Goal: Check status

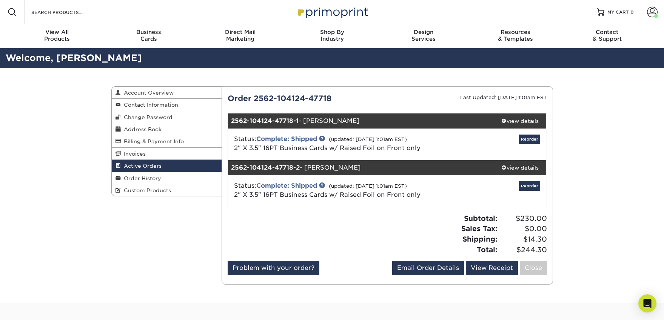
click at [133, 168] on span "Active Orders" at bounding box center [141, 166] width 41 height 6
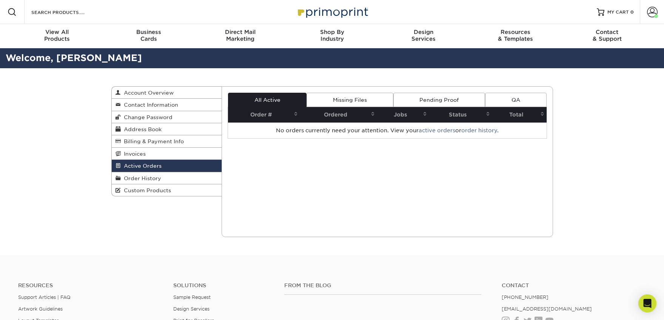
click at [359, 100] on link "Missing Files" at bounding box center [350, 100] width 86 height 14
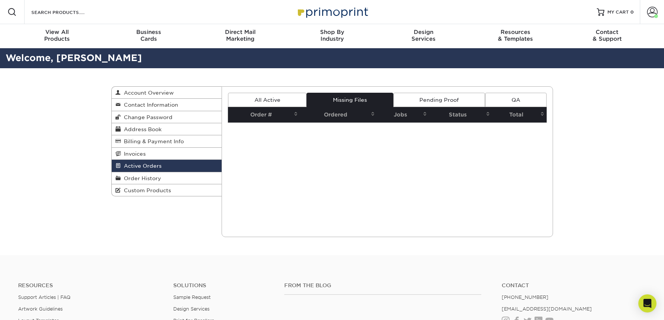
click at [438, 102] on link "Pending Proof" at bounding box center [439, 100] width 92 height 14
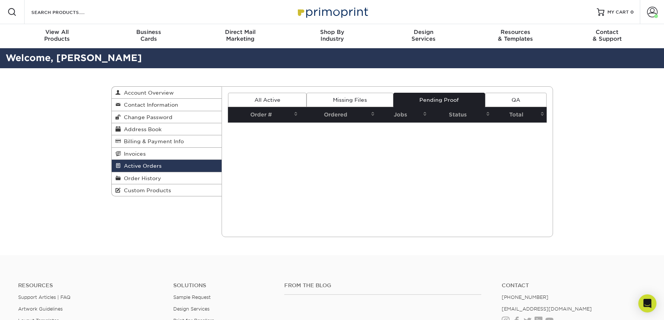
click at [268, 99] on link "All Active" at bounding box center [267, 100] width 79 height 14
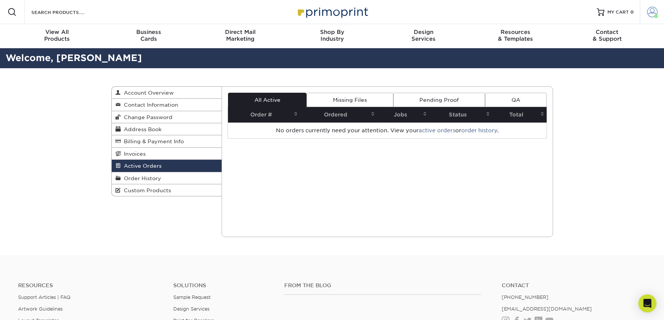
click at [655, 13] on span at bounding box center [652, 12] width 11 height 11
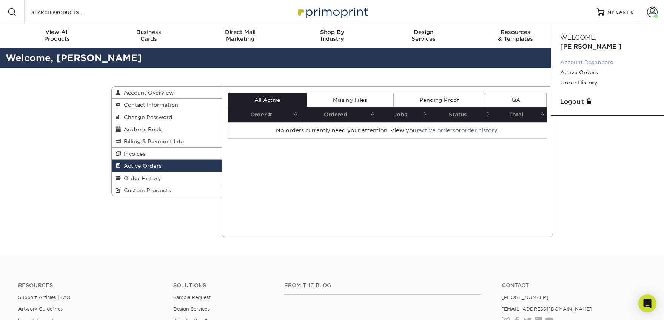
click at [573, 57] on link "Account Dashboard" at bounding box center [607, 62] width 95 height 10
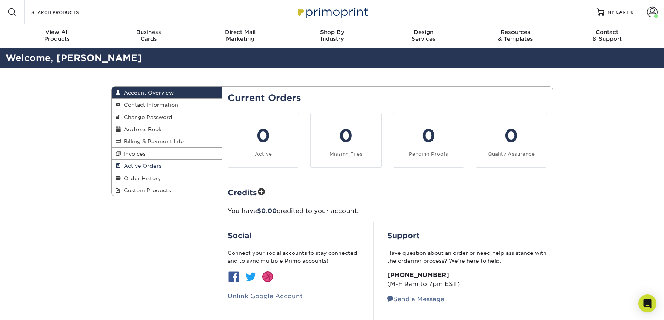
click at [139, 167] on span "Active Orders" at bounding box center [141, 166] width 41 height 6
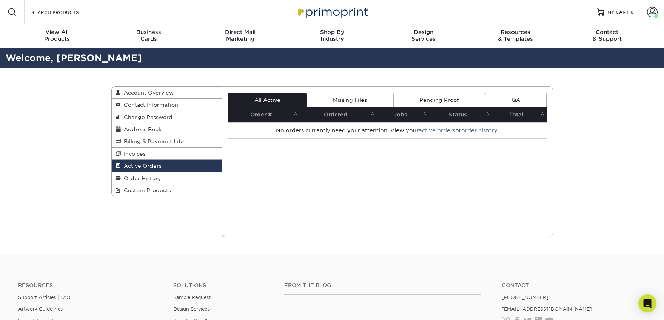
click at [363, 100] on link "Missing Files" at bounding box center [350, 100] width 86 height 14
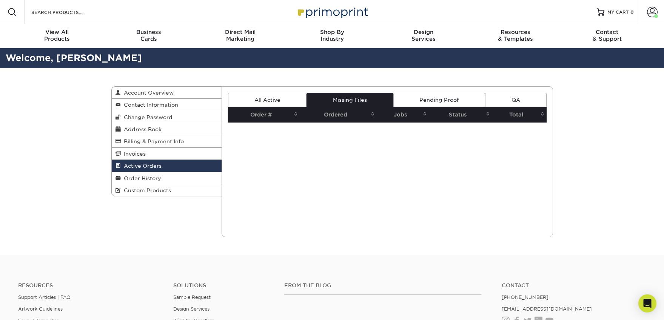
click at [427, 100] on link "Pending Proof" at bounding box center [439, 100] width 92 height 14
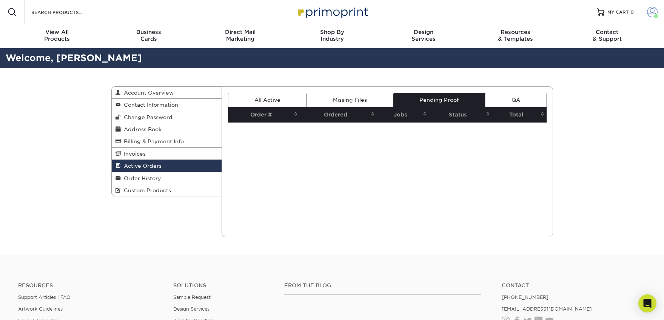
click at [650, 14] on span at bounding box center [652, 12] width 11 height 11
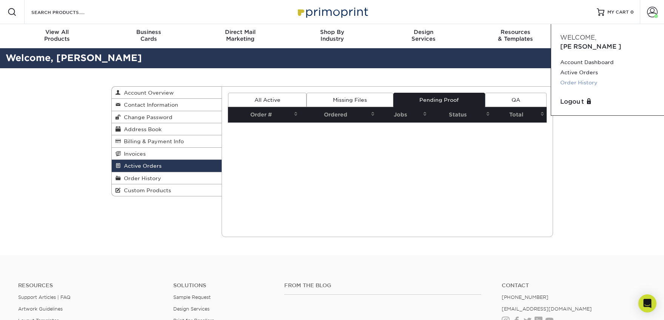
click at [577, 78] on link "Order History" at bounding box center [607, 83] width 95 height 10
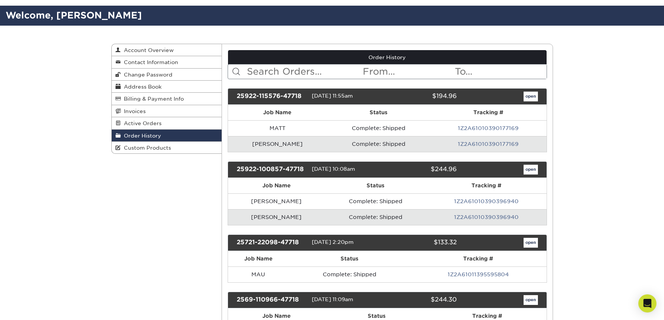
scroll to position [62, 0]
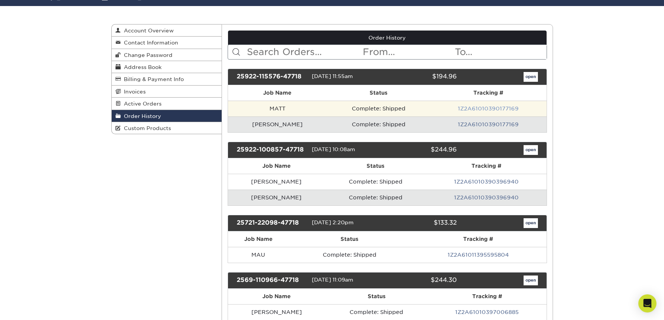
click at [481, 108] on link "1Z2A61010390177169" at bounding box center [488, 109] width 61 height 6
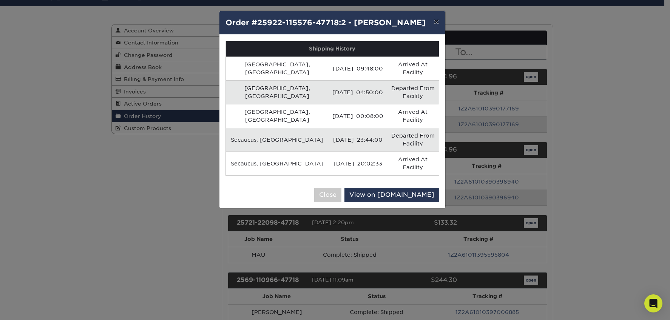
click at [436, 22] on button "×" at bounding box center [435, 21] width 17 height 21
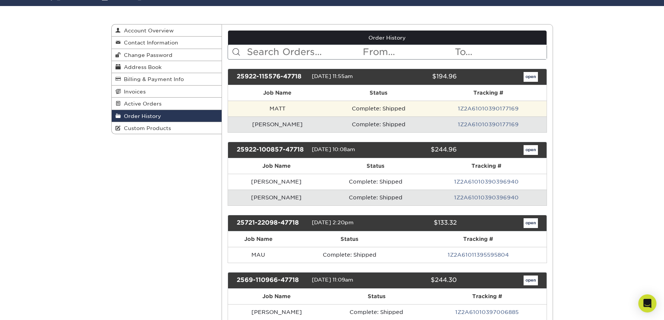
click at [254, 110] on td "MATT" at bounding box center [277, 109] width 99 height 16
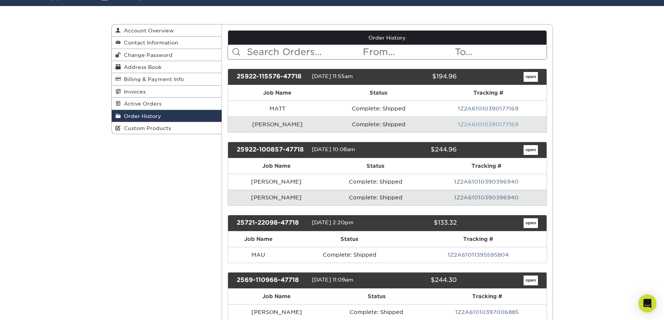
click at [476, 126] on link "1Z2A61010390177169" at bounding box center [488, 125] width 61 height 6
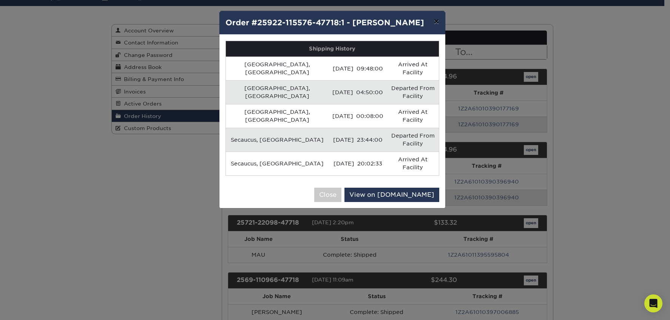
click at [435, 22] on button "×" at bounding box center [435, 21] width 17 height 21
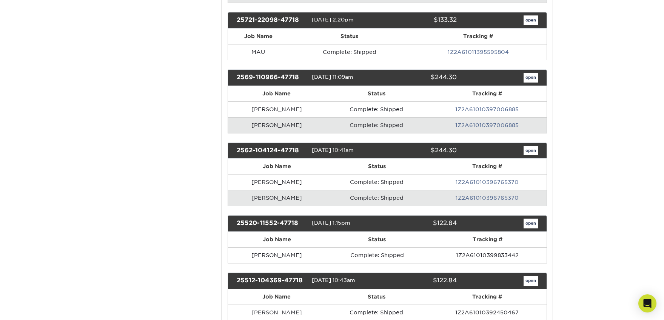
scroll to position [0, 0]
